Goal: Information Seeking & Learning: Learn about a topic

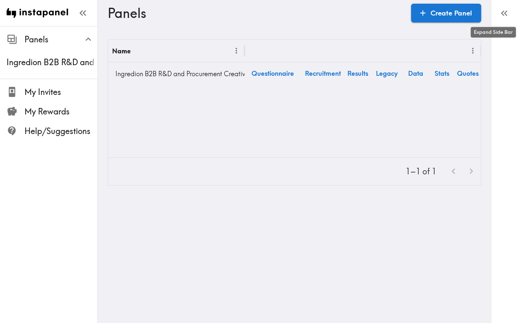
click at [502, 14] on icon "button" at bounding box center [502, 14] width 3 height 6
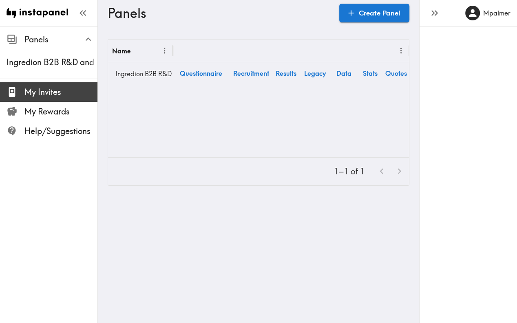
click at [51, 90] on span "My Invites" at bounding box center [60, 91] width 73 height 11
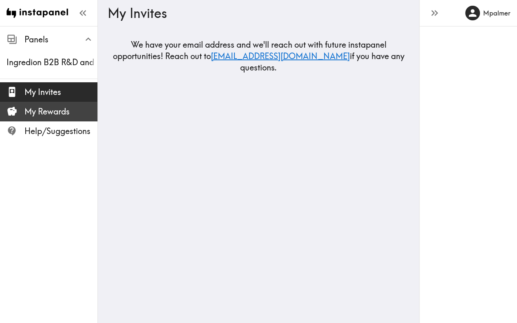
click at [48, 108] on span "My Rewards" at bounding box center [60, 111] width 73 height 11
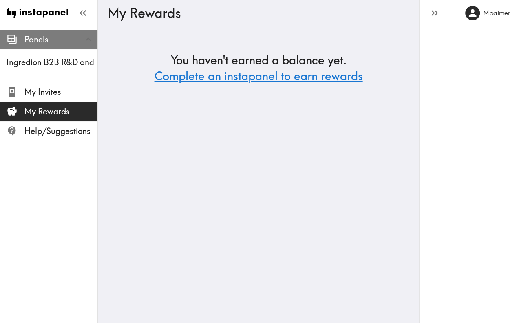
click at [37, 44] on span "Panels" at bounding box center [60, 39] width 73 height 11
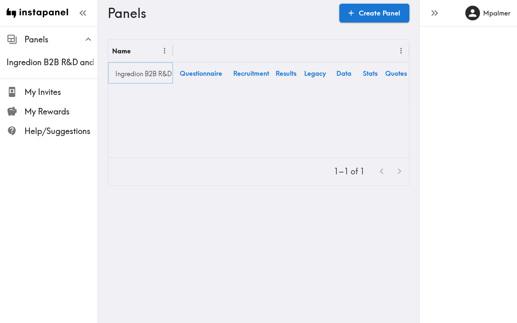
click at [151, 75] on link "Ingredion B2B R&D and Procurement Creative Exploratory" at bounding box center [140, 74] width 57 height 16
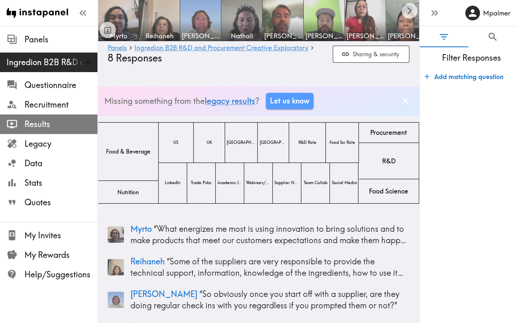
click at [40, 125] on span "Results" at bounding box center [60, 124] width 73 height 11
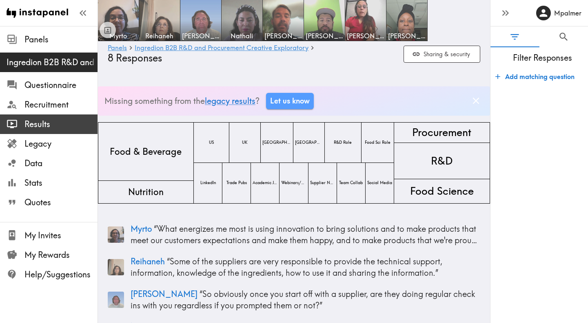
click at [36, 124] on span "Results" at bounding box center [60, 124] width 73 height 11
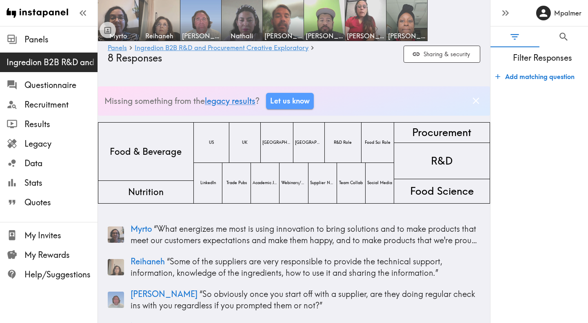
click at [477, 102] on icon "Dismiss banner" at bounding box center [475, 101] width 7 height 7
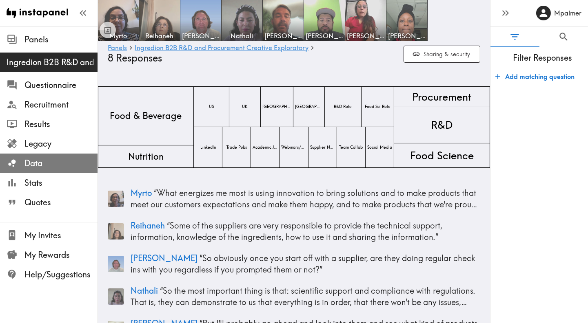
click at [40, 163] on span "Data" at bounding box center [60, 163] width 73 height 11
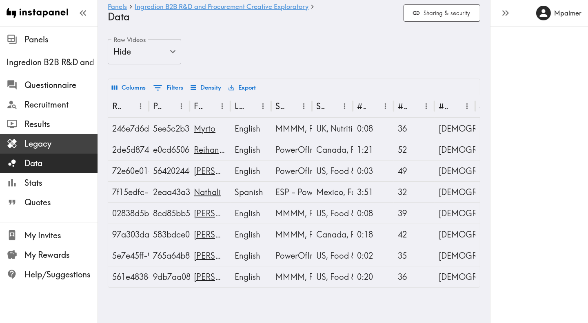
click at [39, 147] on span "Legacy" at bounding box center [60, 143] width 73 height 11
